Goal: Task Accomplishment & Management: Complete application form

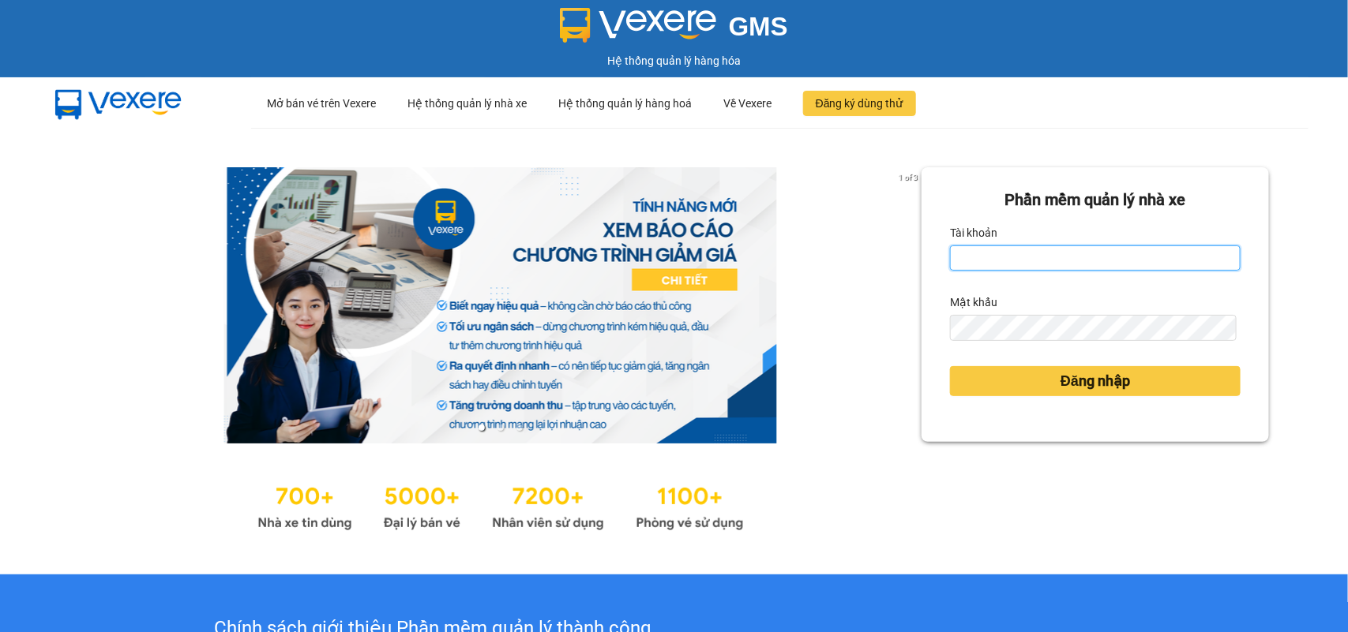
click at [983, 255] on input "Tài khoản" at bounding box center [1095, 258] width 291 height 25
type input "bichdung88sg.phuongnam"
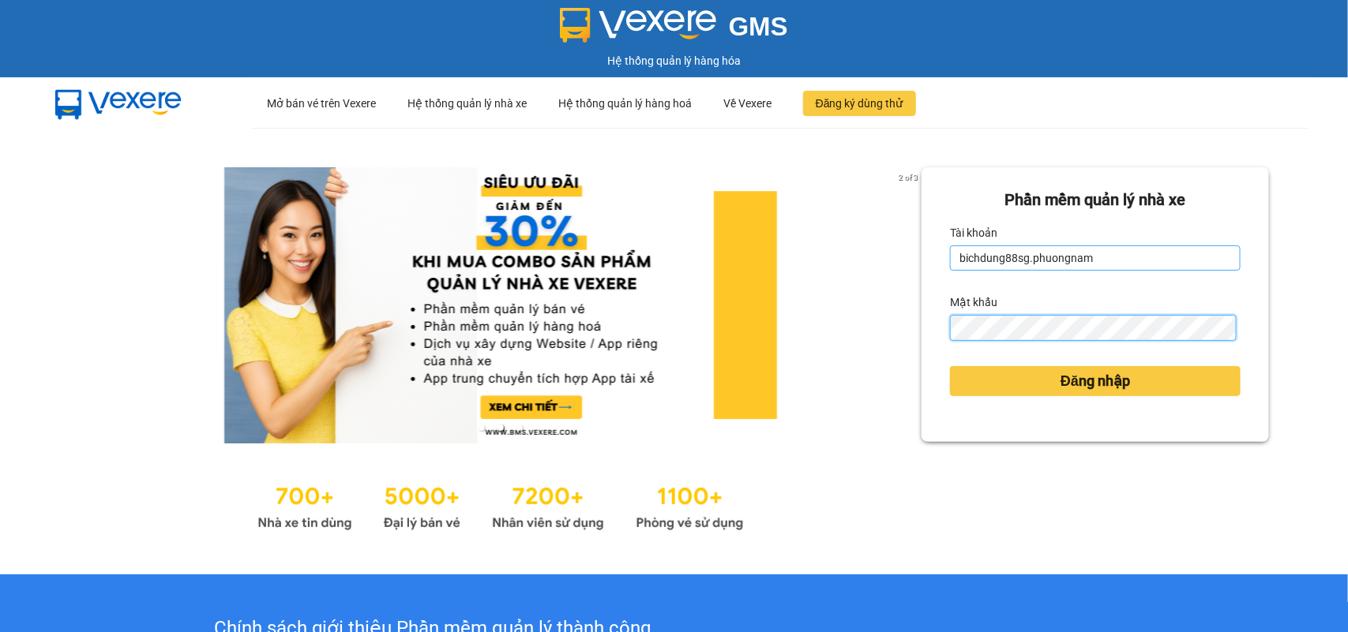
click at [950, 366] on button "Đăng nhập" at bounding box center [1095, 381] width 291 height 30
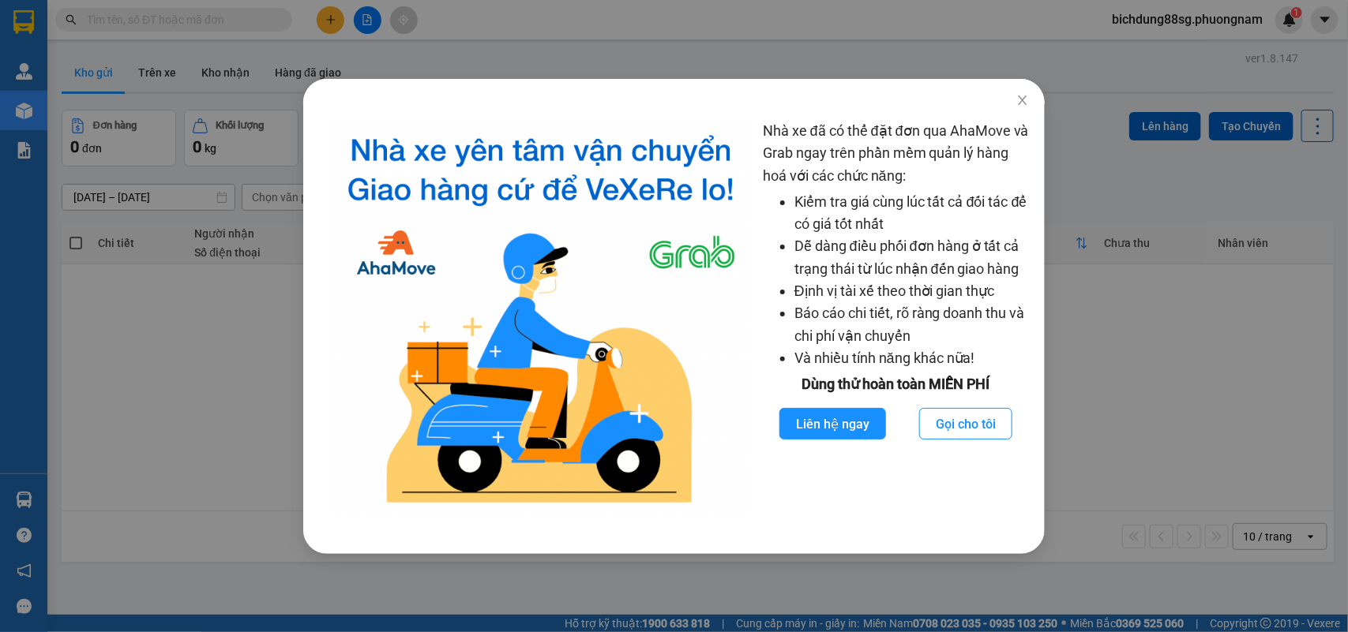
click at [1102, 313] on div "Nhà xe đã có thể đặt đơn qua AhaMove và Grab ngay trên phần mềm quản lý hàng ho…" at bounding box center [674, 316] width 1348 height 632
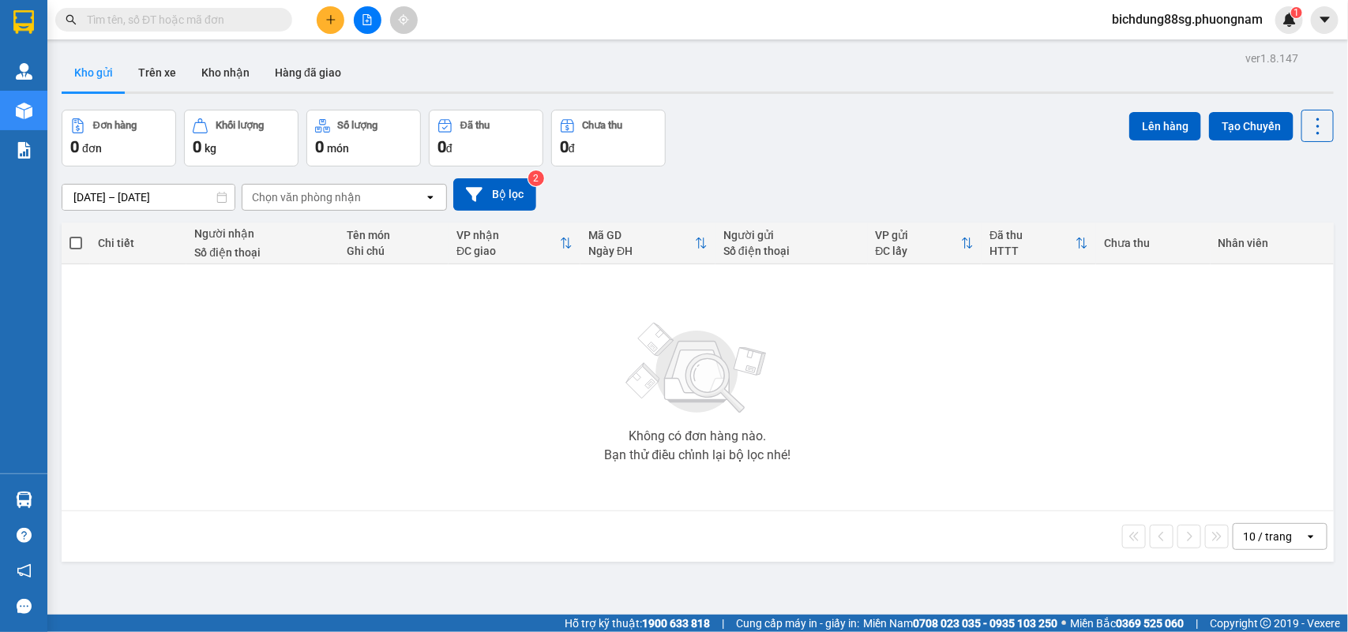
drag, startPoint x: 225, startPoint y: 33, endPoint x: 205, endPoint y: 13, distance: 27.9
click at [219, 28] on div "Kết quả tìm kiếm ( 0 ) Bộ lọc No Data bichdung88sg.phuongnam 1" at bounding box center [674, 19] width 1348 height 39
click at [203, 11] on input "text" at bounding box center [180, 19] width 186 height 17
type input "H"
type input "h"
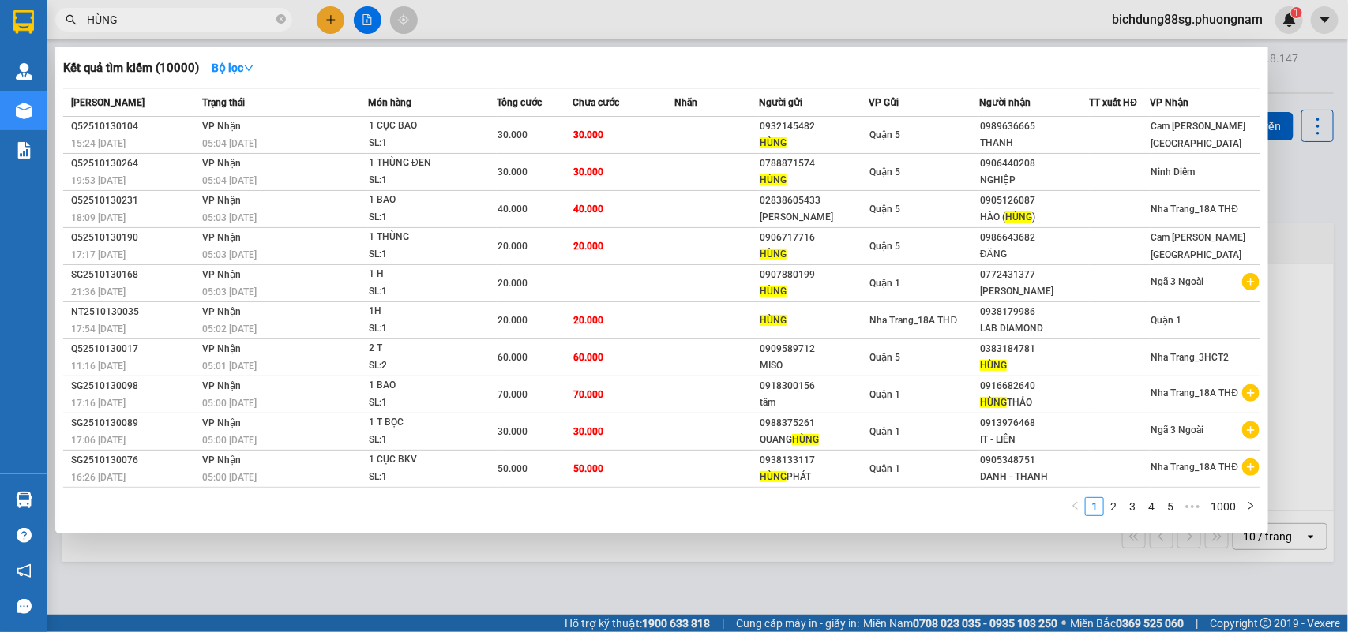
click at [182, 21] on input "HÙNG" at bounding box center [180, 19] width 186 height 17
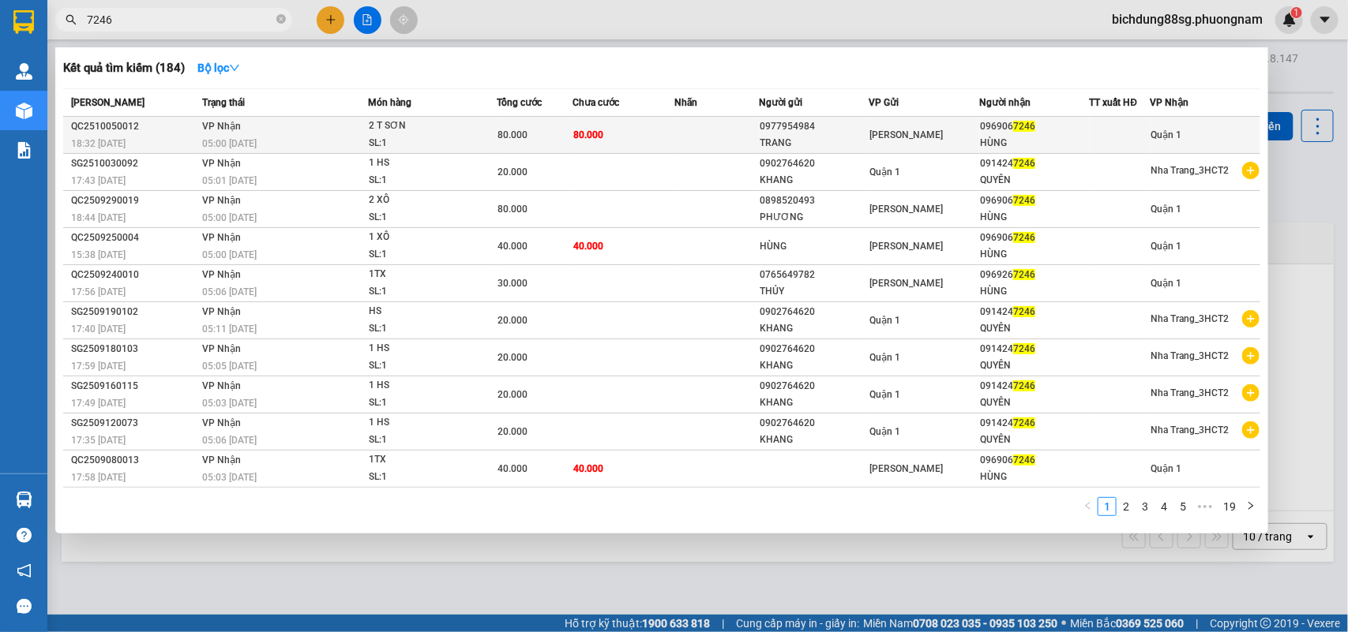
type input "7246"
copy div "096906 7246"
click at [1030, 131] on div "096906 7246" at bounding box center [1034, 126] width 108 height 17
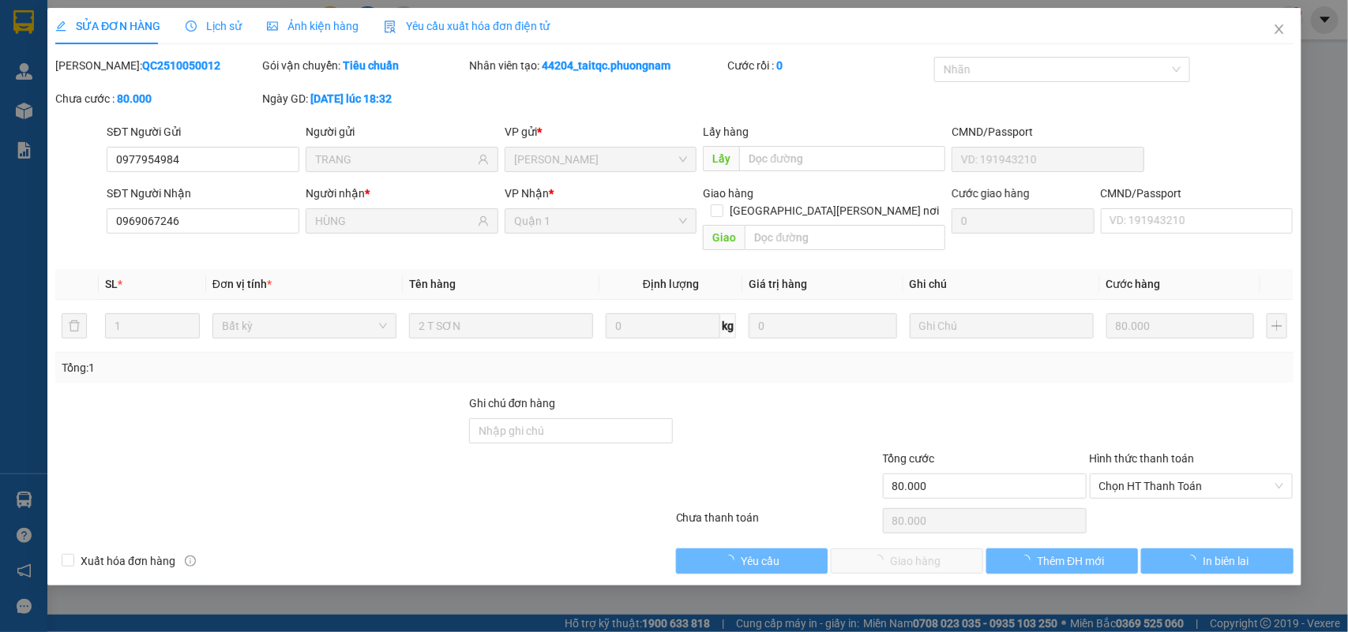
type input "0977954984"
type input "TRANG"
type input "0969067246"
type input "HÙNG"
type input "80.000"
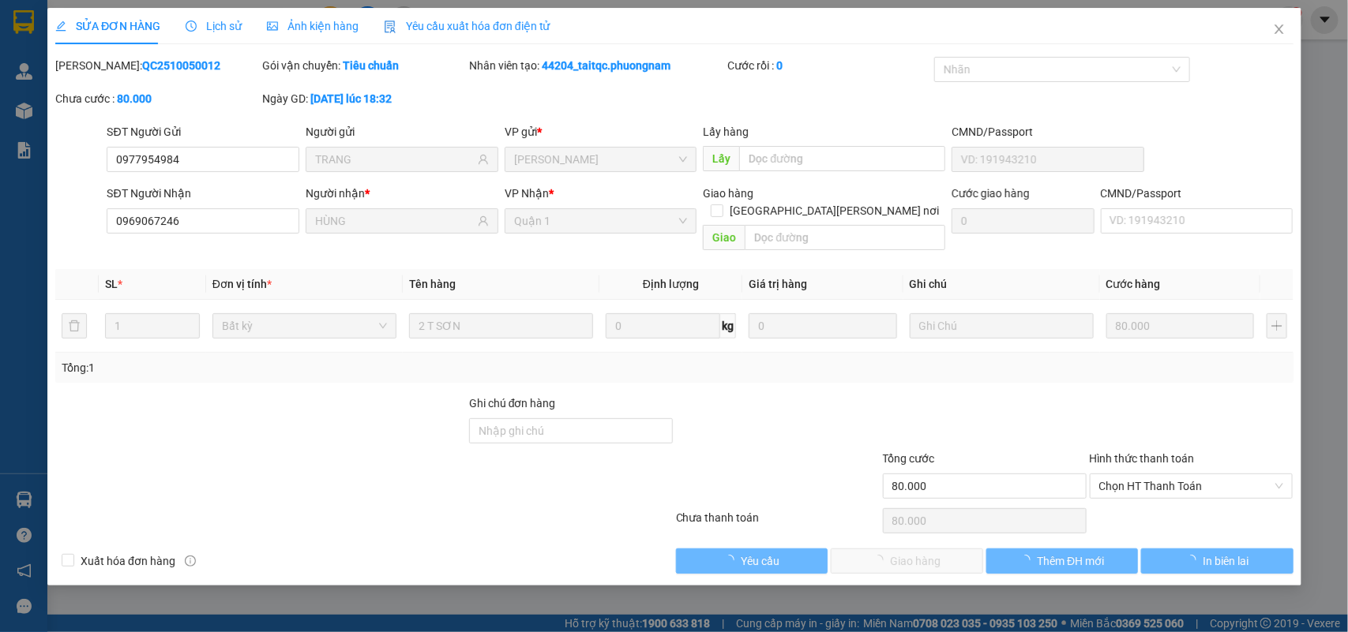
type input "80.000"
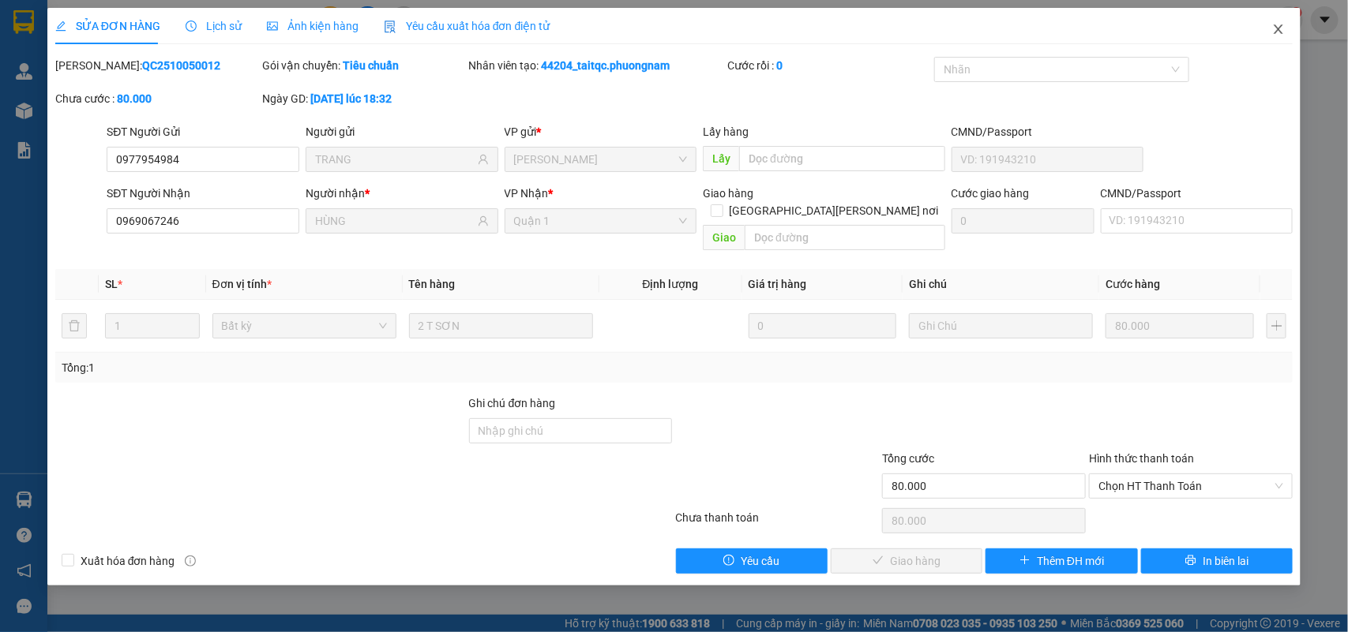
click at [1280, 40] on span "Close" at bounding box center [1278, 30] width 44 height 44
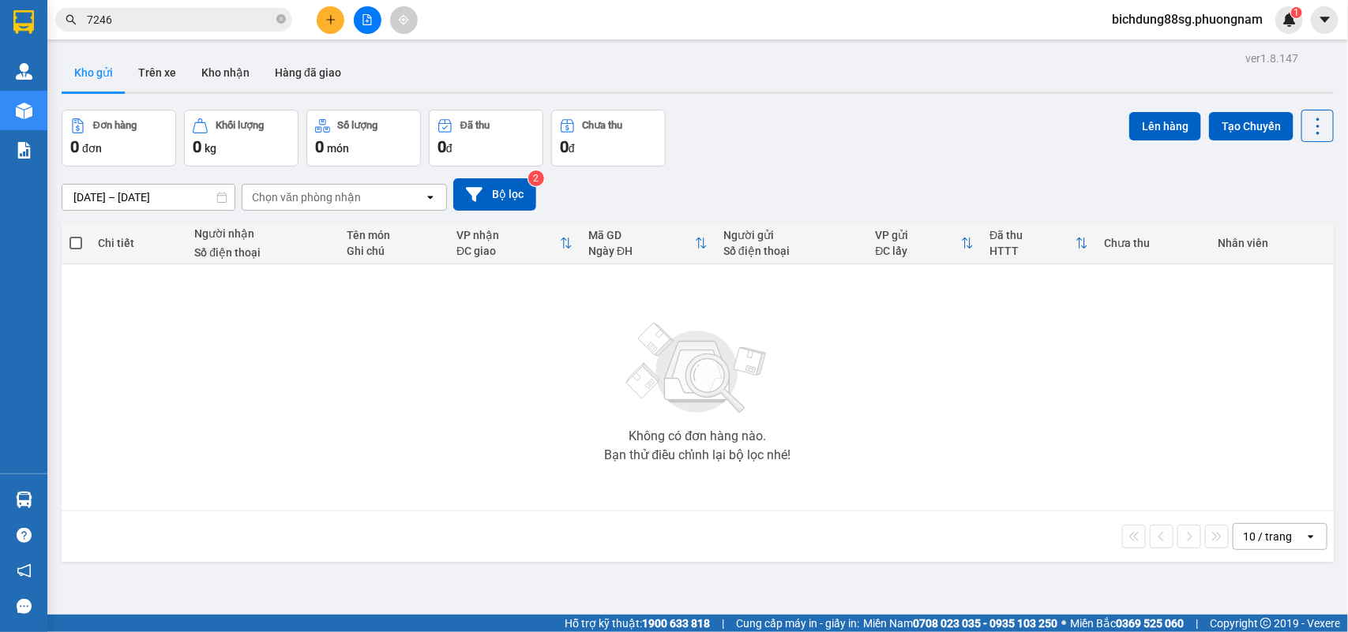
click at [178, 17] on input "7246" at bounding box center [180, 19] width 186 height 17
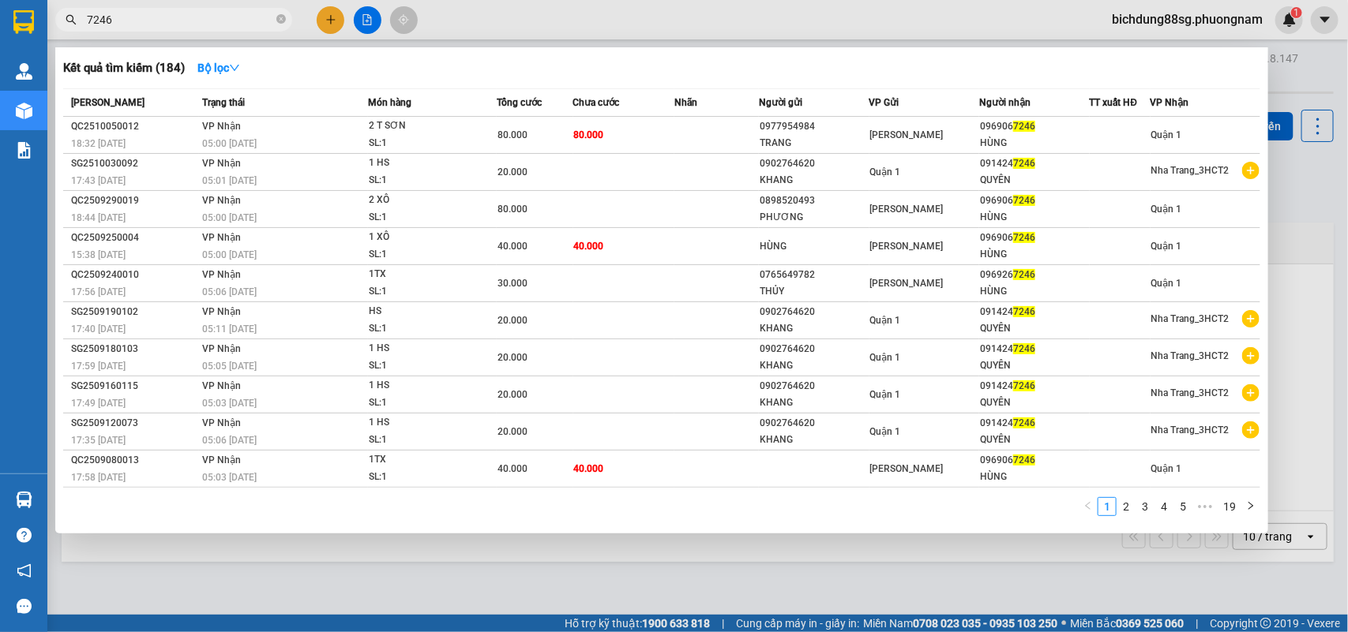
paste input "096906"
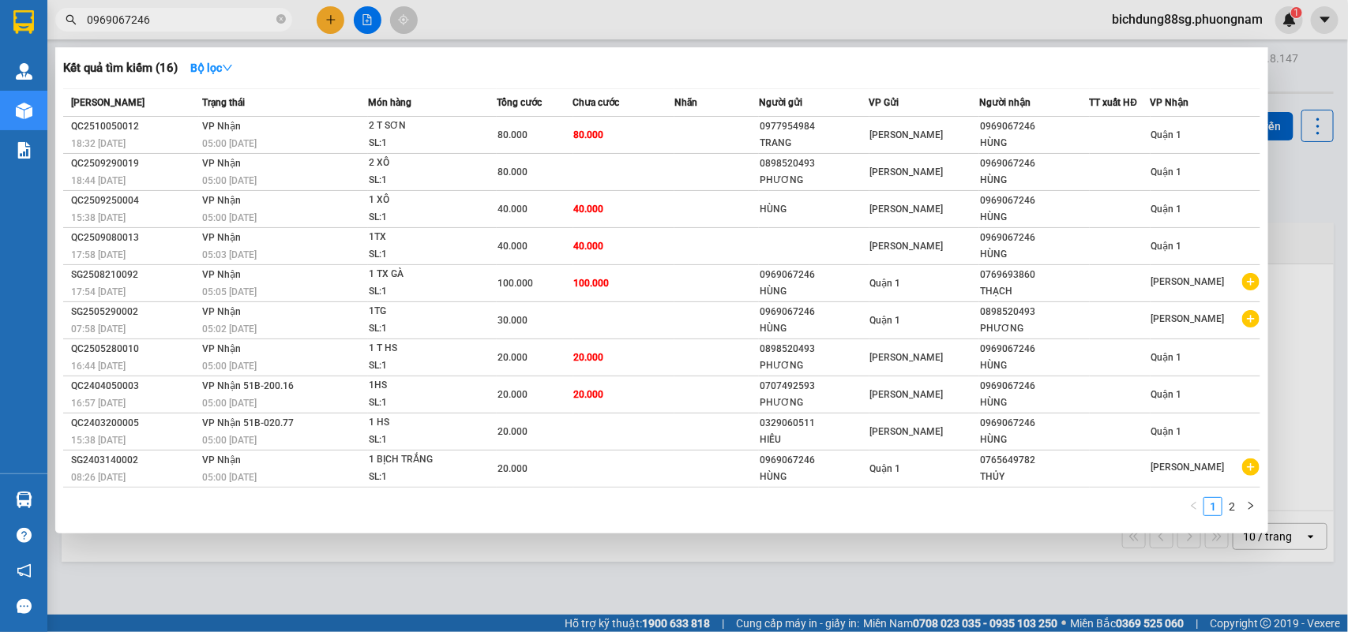
type input "0969067246"
click at [283, 18] on icon "close-circle" at bounding box center [280, 18] width 9 height 9
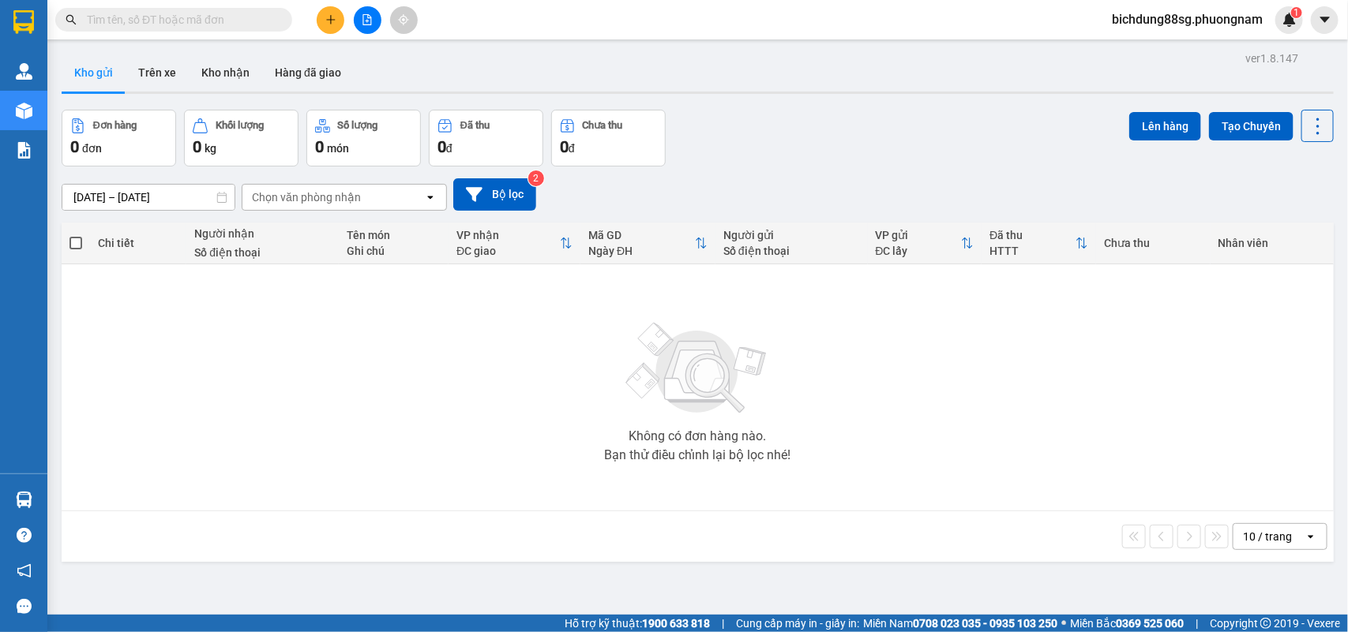
click at [180, 17] on input "text" at bounding box center [180, 19] width 186 height 17
